Goal: Information Seeking & Learning: Find specific fact

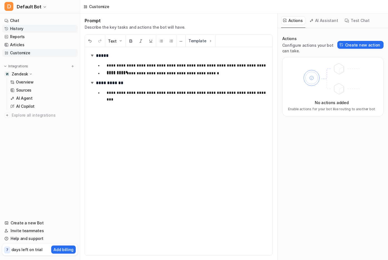
click at [38, 26] on link "History" at bounding box center [39, 29] width 75 height 8
click at [37, 27] on link "History" at bounding box center [39, 29] width 75 height 8
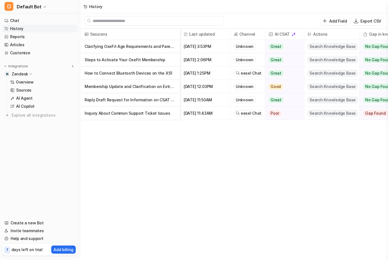
click at [159, 48] on p "Clarifying OxeFit Age Requirements and Parental Supervision Policies" at bounding box center [130, 46] width 91 height 13
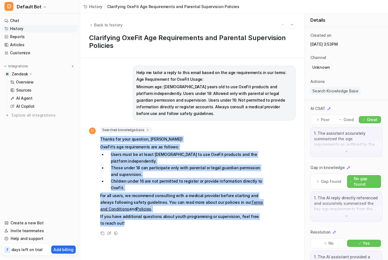
drag, startPoint x: 99, startPoint y: 134, endPoint x: 289, endPoint y: 214, distance: 207.0
click at [289, 215] on div "D Searched knowledge base search_queries : [ "age requirement OxeFit", "OxeFit …" at bounding box center [192, 181] width 206 height 109
copy span "Thanks for your question, [PERSON_NAME]! OxeFit’s age requirements are as follo…"
